Goal: Task Accomplishment & Management: Manage account settings

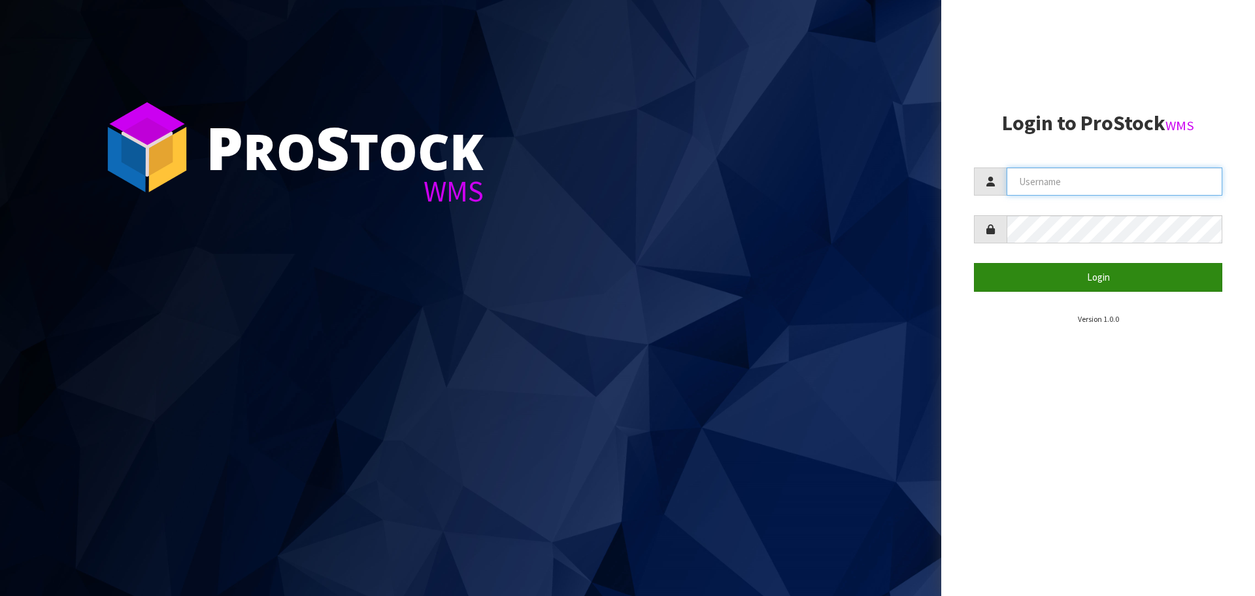
type input "[PERSON_NAME][EMAIL_ADDRESS][PERSON_NAME][DOMAIN_NAME]"
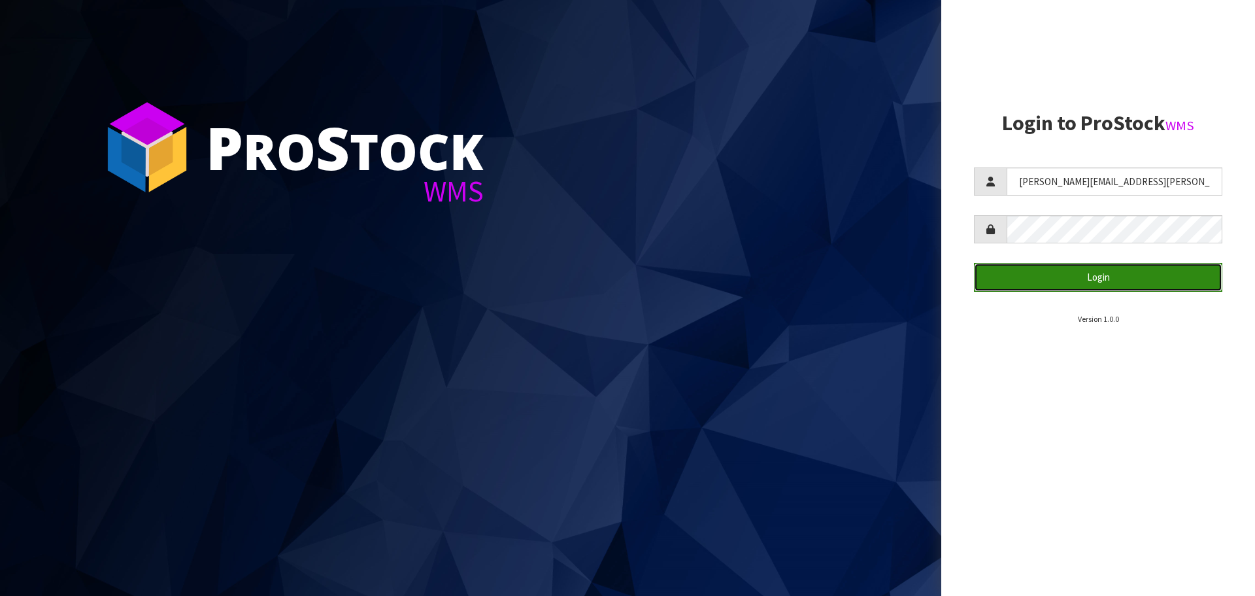
click at [1039, 281] on button "Login" at bounding box center [1098, 277] width 248 height 28
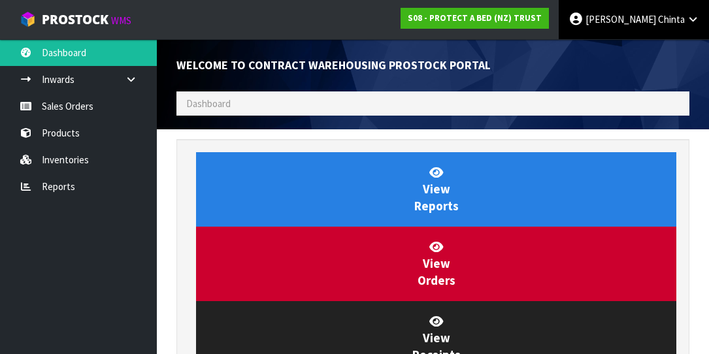
scroll to position [772, 533]
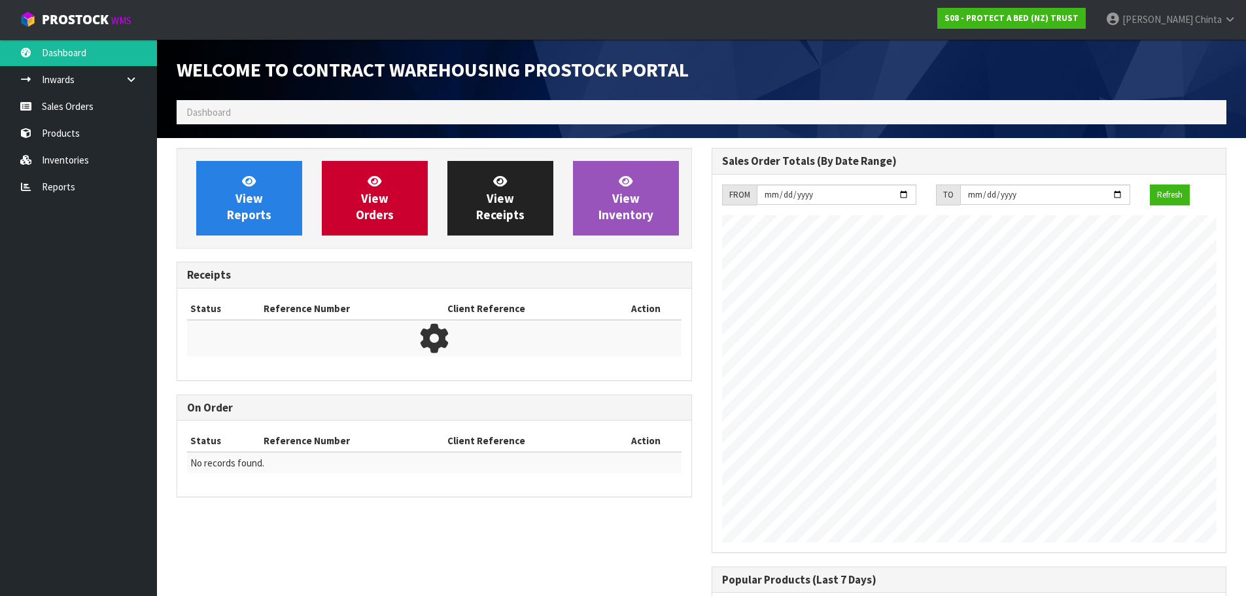
scroll to position [725, 534]
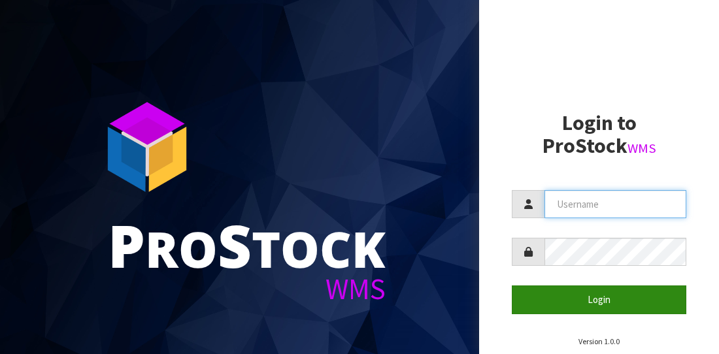
type input "[PERSON_NAME][EMAIL_ADDRESS][PERSON_NAME][DOMAIN_NAME]"
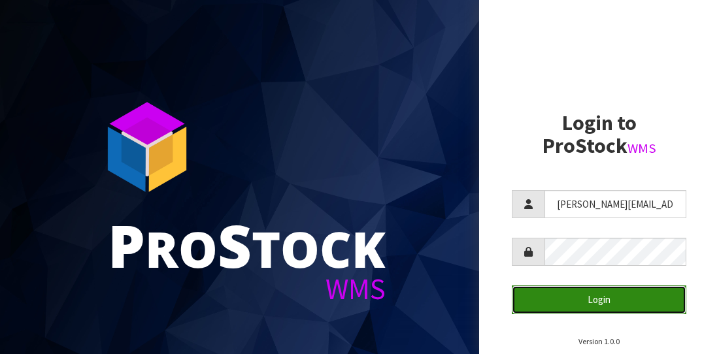
click at [566, 304] on button "Login" at bounding box center [599, 300] width 175 height 28
